Goal: Information Seeking & Learning: Learn about a topic

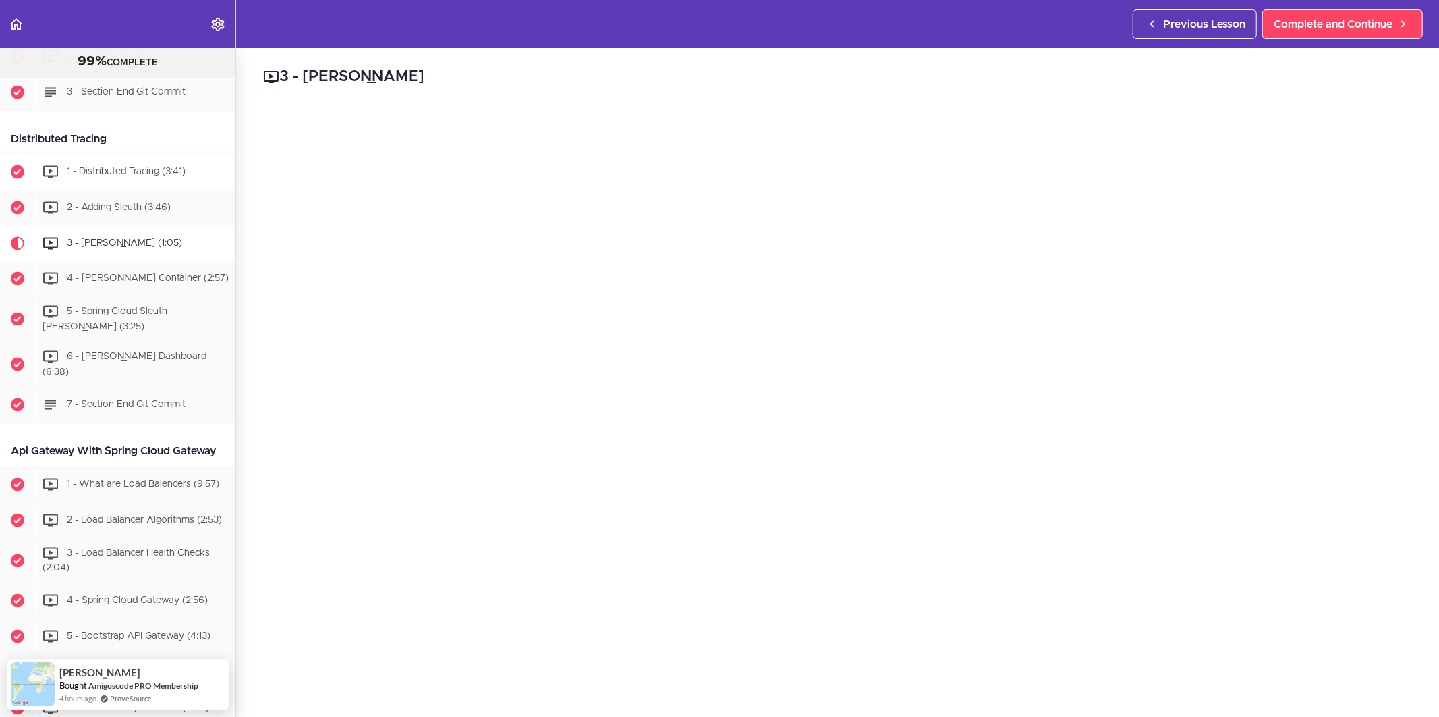
scroll to position [1722, 0]
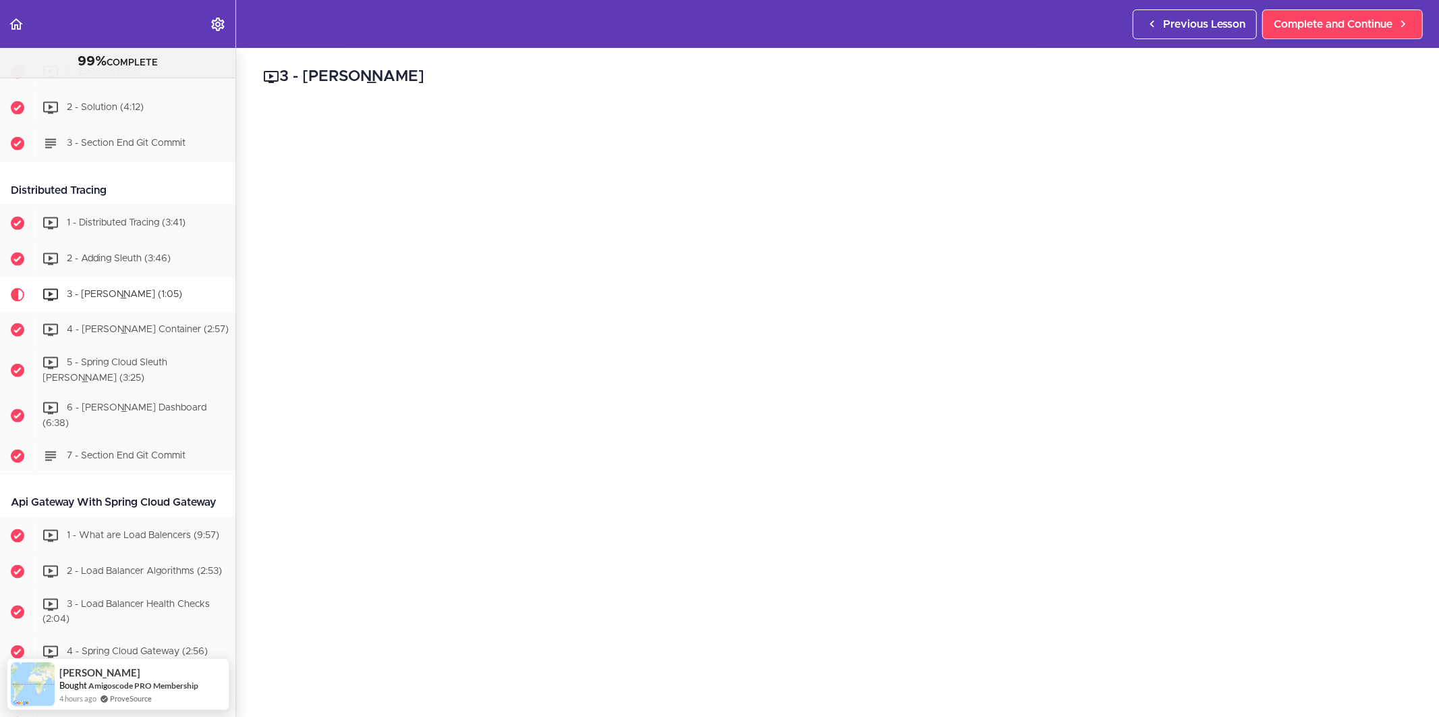
drag, startPoint x: 113, startPoint y: 219, endPoint x: 16, endPoint y: 216, distance: 97.2
click at [16, 206] on div "Distributed Tracing" at bounding box center [117, 190] width 235 height 30
click at [127, 206] on div "Distributed Tracing" at bounding box center [117, 190] width 235 height 30
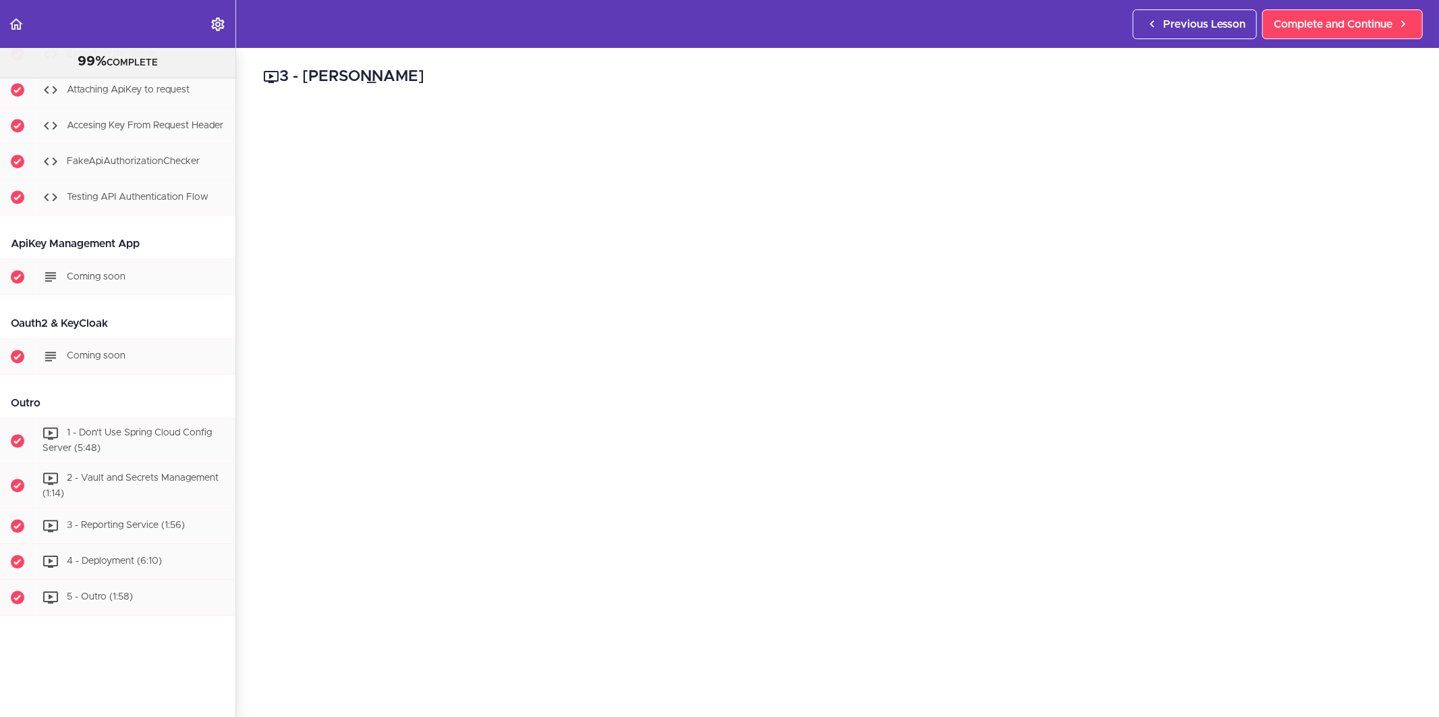
scroll to position [7750, 0]
drag, startPoint x: 115, startPoint y: 312, endPoint x: 18, endPoint y: 310, distance: 97.2
click at [18, 311] on div "Oauth2 & KeyCloak" at bounding box center [117, 323] width 235 height 30
click at [129, 308] on div "Oauth2 & KeyCloak" at bounding box center [117, 323] width 235 height 30
drag, startPoint x: 142, startPoint y: 237, endPoint x: 18, endPoint y: 233, distance: 124.2
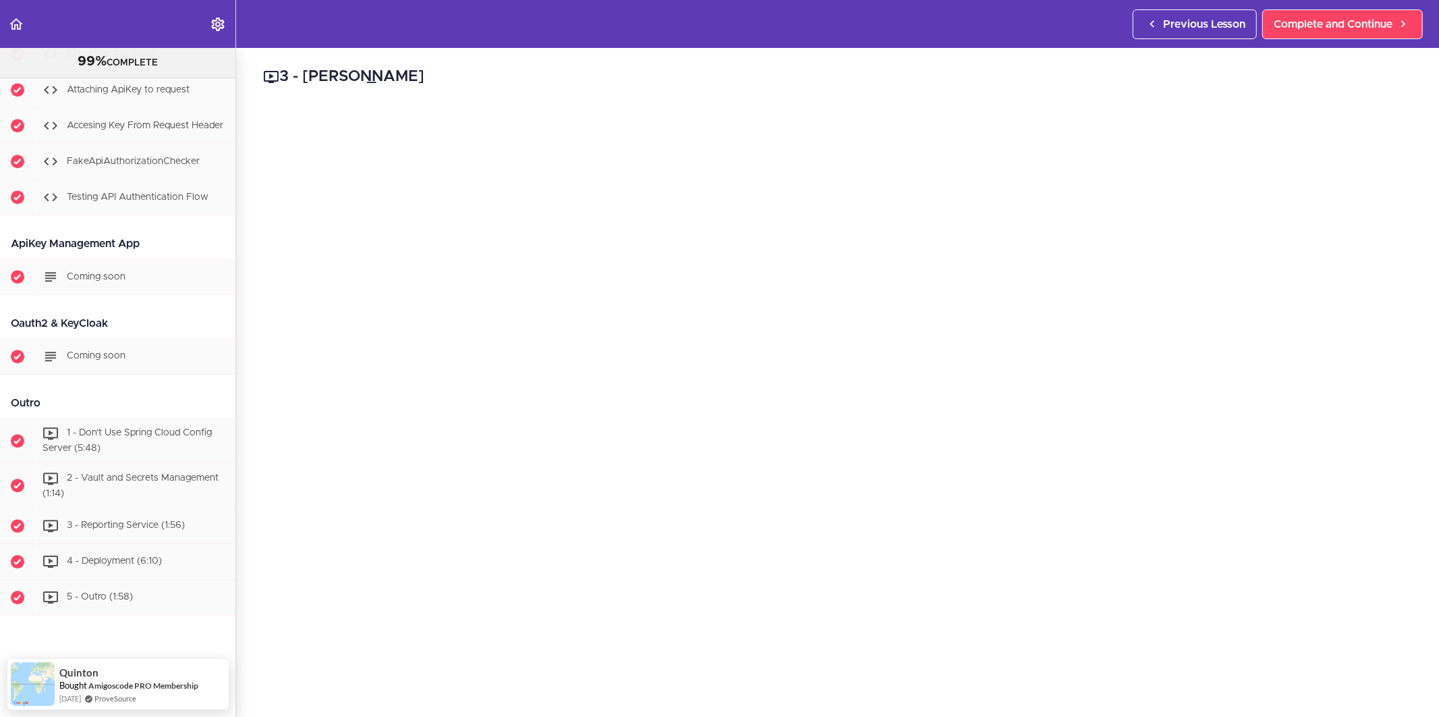
click at [18, 233] on div "ApiKey Management App" at bounding box center [117, 244] width 235 height 30
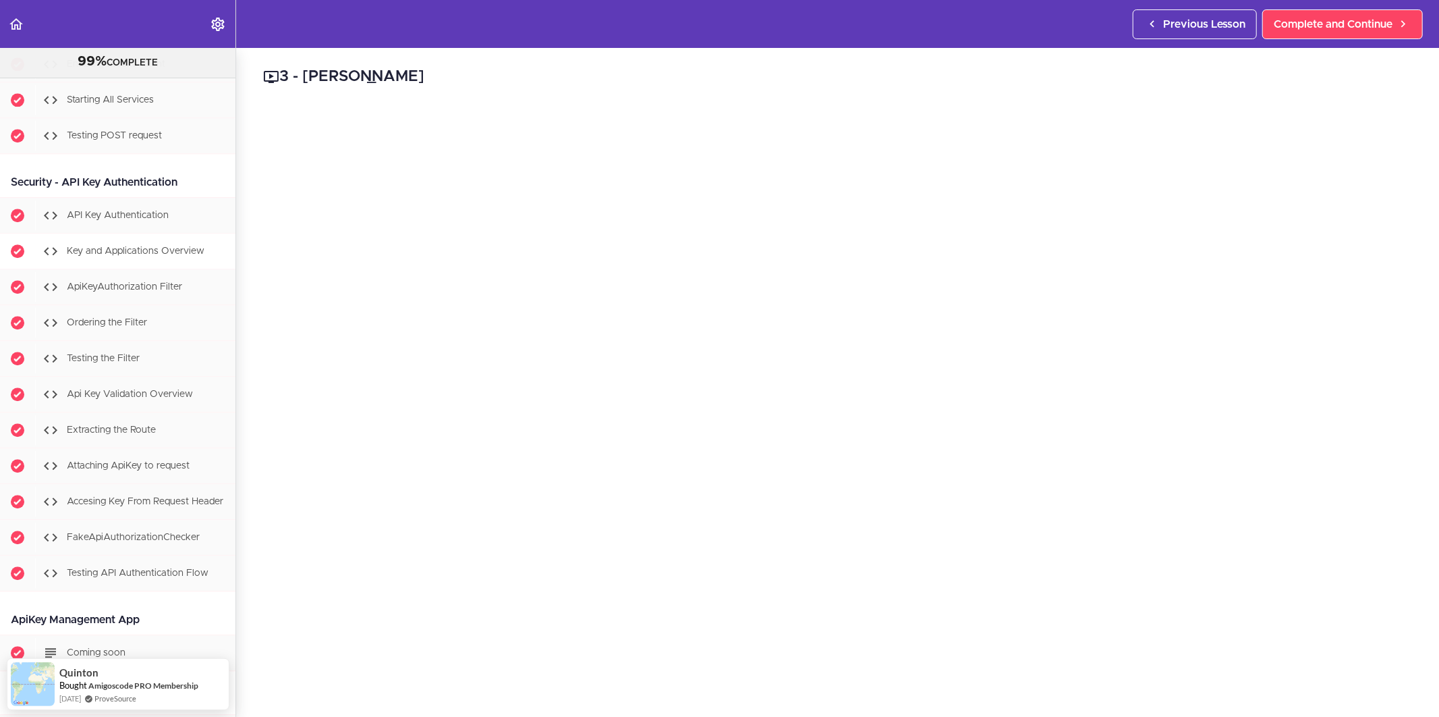
scroll to position [7225, 0]
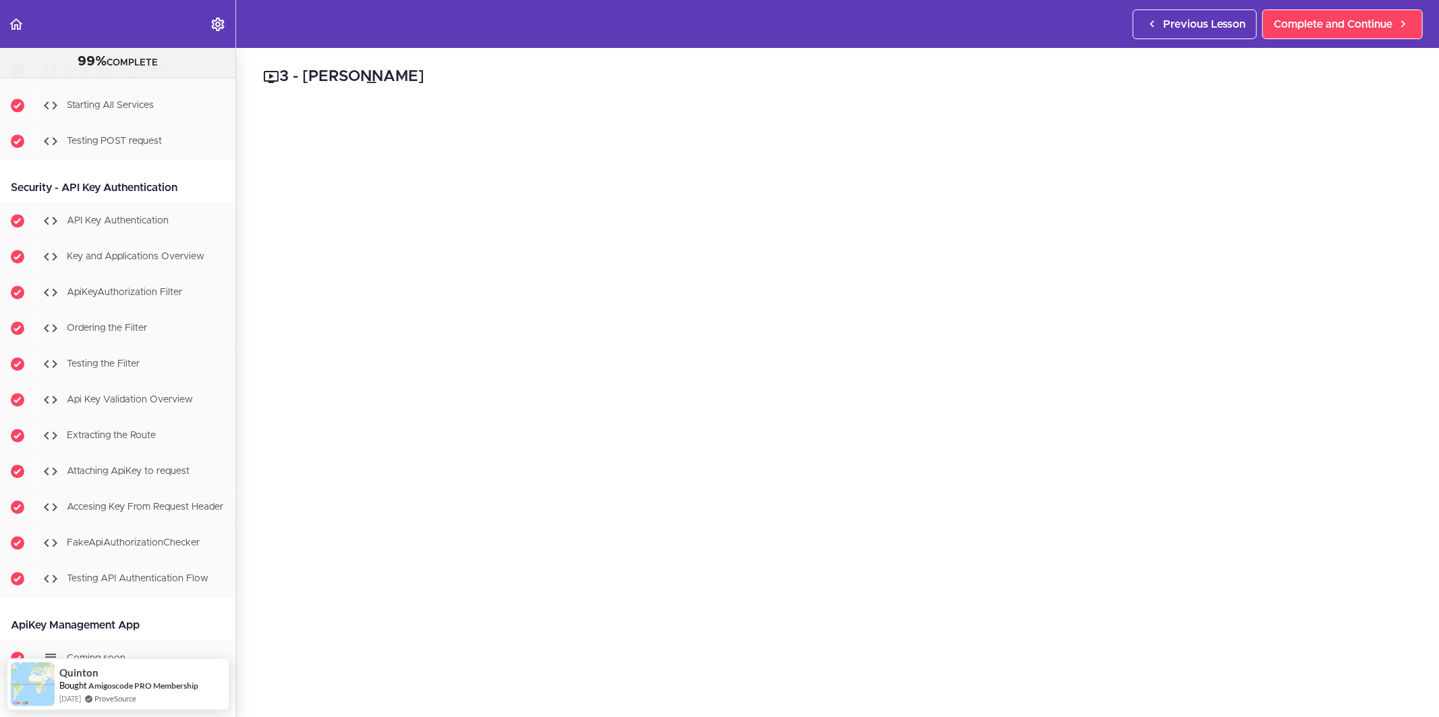
drag, startPoint x: 182, startPoint y: 304, endPoint x: 12, endPoint y: 302, distance: 170.1
click at [12, 203] on div "Security - API Key Authentication" at bounding box center [117, 188] width 235 height 30
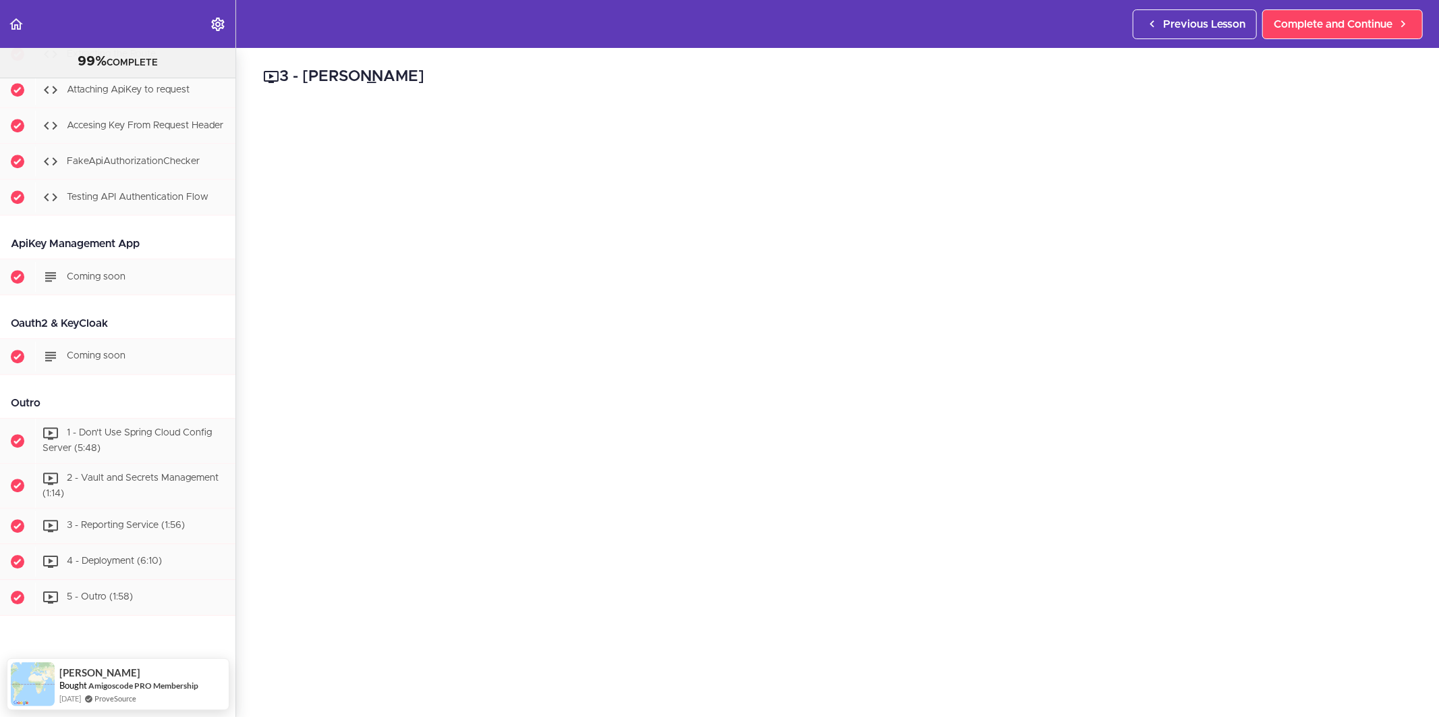
scroll to position [7675, 0]
drag, startPoint x: 140, startPoint y: 308, endPoint x: 10, endPoint y: 308, distance: 130.2
click at [10, 259] on div "ApiKey Management App" at bounding box center [117, 244] width 235 height 30
click at [138, 259] on div "ApiKey Management App" at bounding box center [117, 244] width 235 height 30
click at [72, 281] on span "Coming soon" at bounding box center [96, 275] width 59 height 9
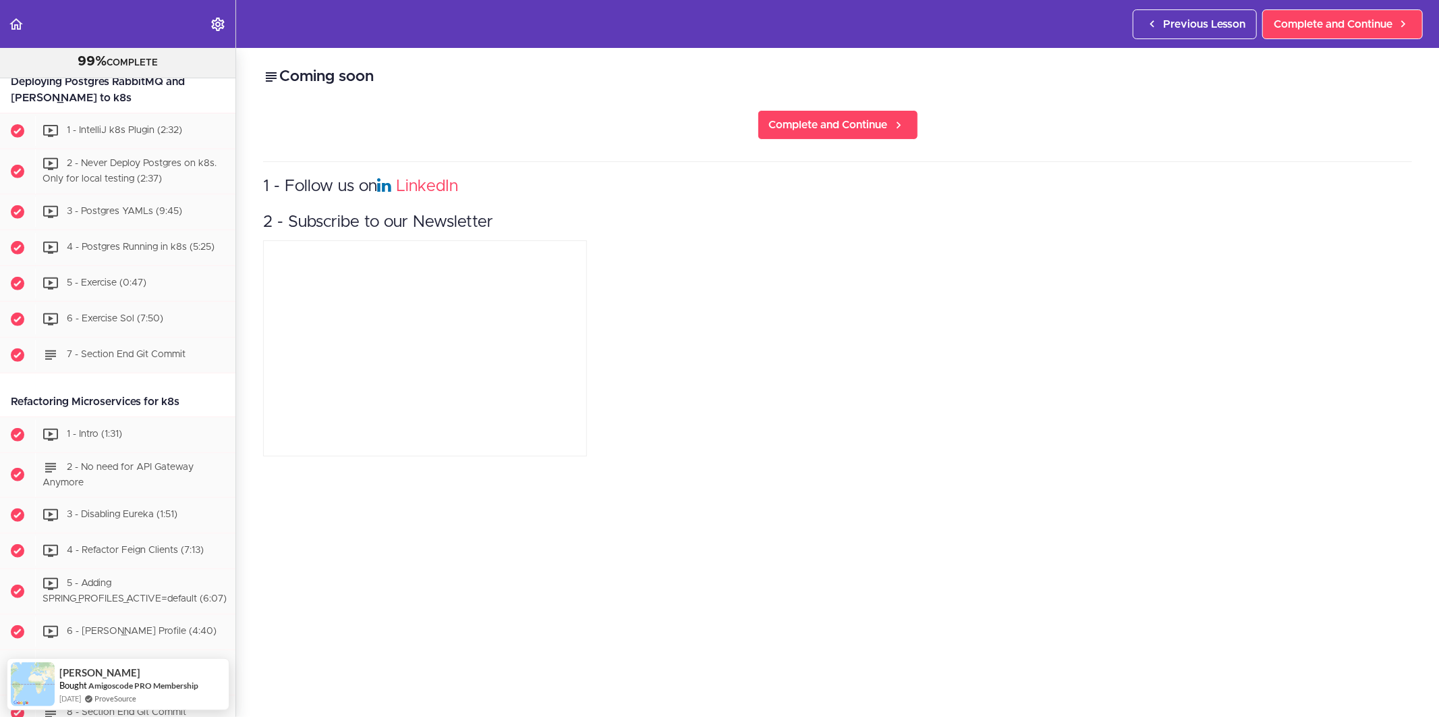
scroll to position [4751, 0]
